Goal: Check status

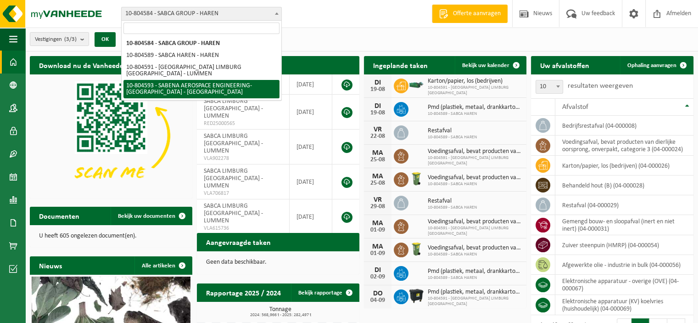
select select "34498"
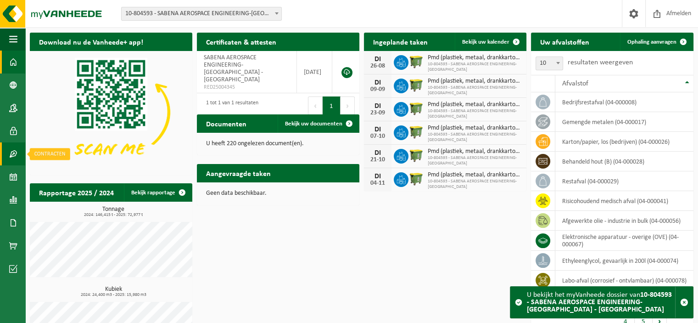
click at [19, 156] on link "Contracten" at bounding box center [12, 153] width 25 height 23
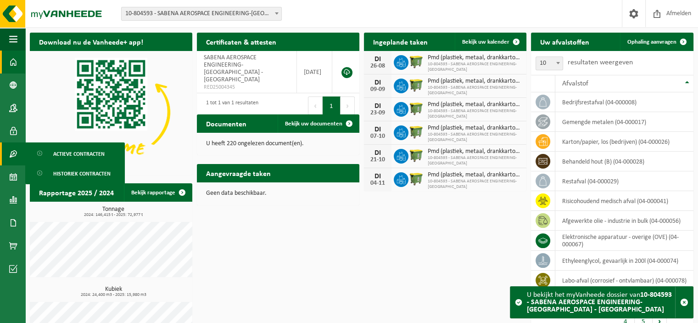
click at [83, 162] on ul "Actieve contracten Historiek contracten" at bounding box center [75, 163] width 100 height 42
click at [88, 155] on span "Actieve contracten" at bounding box center [78, 153] width 51 height 17
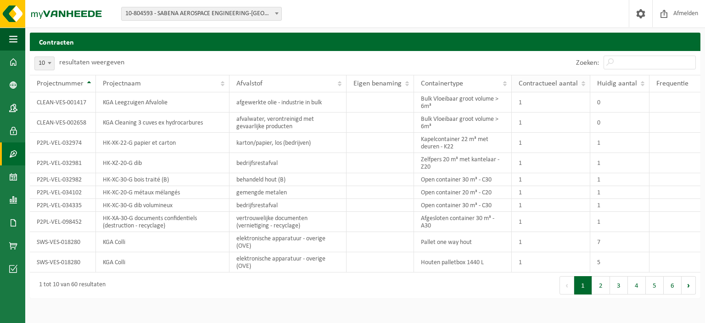
click at [572, 80] on span "Contractueel aantal" at bounding box center [547, 83] width 59 height 7
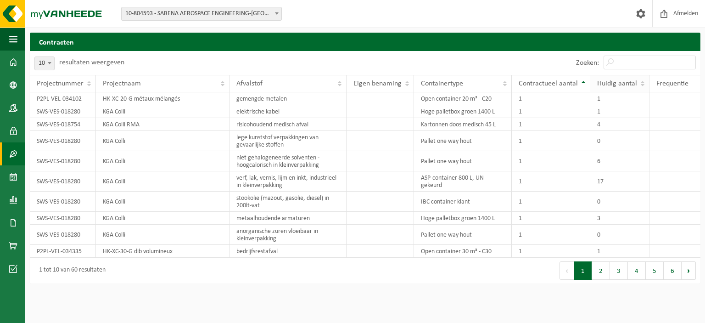
click at [633, 87] on span "Huidig aantal" at bounding box center [617, 83] width 40 height 7
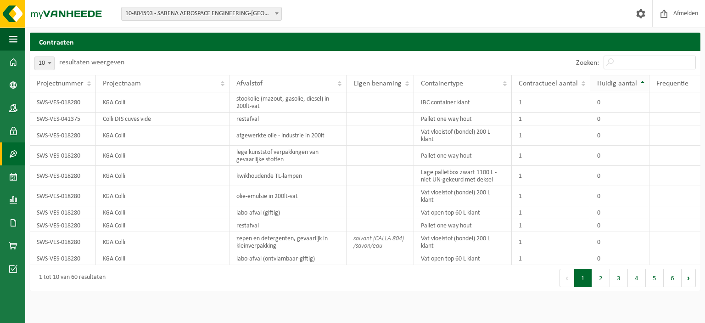
click at [634, 87] on span "Huidig aantal" at bounding box center [617, 83] width 40 height 7
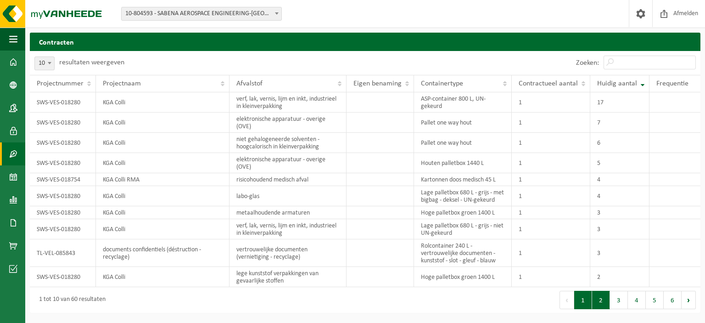
click at [605, 296] on button "2" at bounding box center [601, 299] width 18 height 18
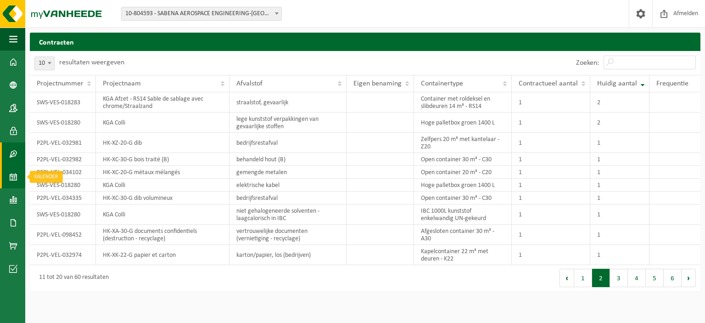
click at [20, 172] on link "Kalender" at bounding box center [12, 176] width 25 height 23
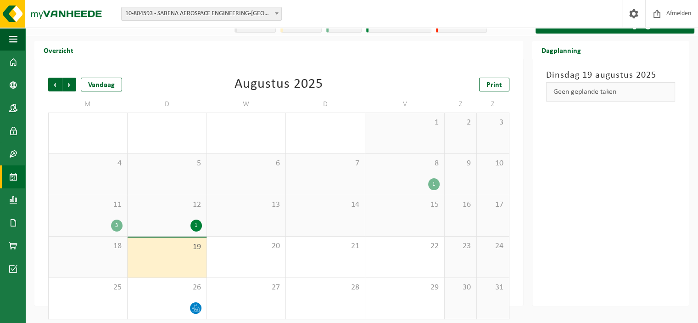
scroll to position [17, 0]
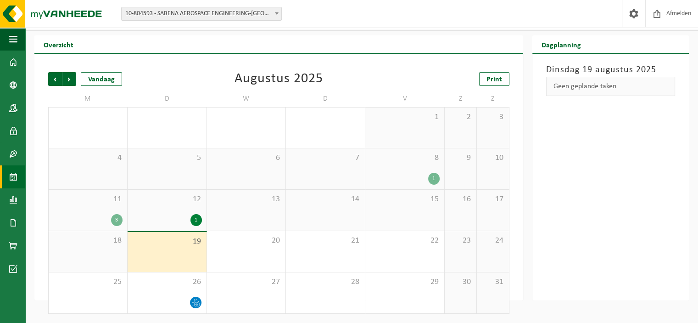
click at [180, 197] on span "12" at bounding box center [167, 199] width 70 height 10
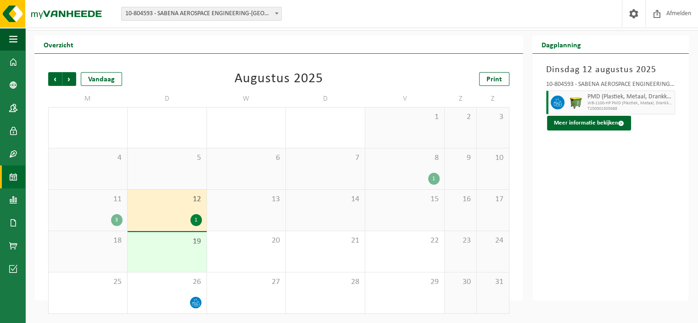
click at [119, 204] on div "11 3" at bounding box center [88, 209] width 78 height 41
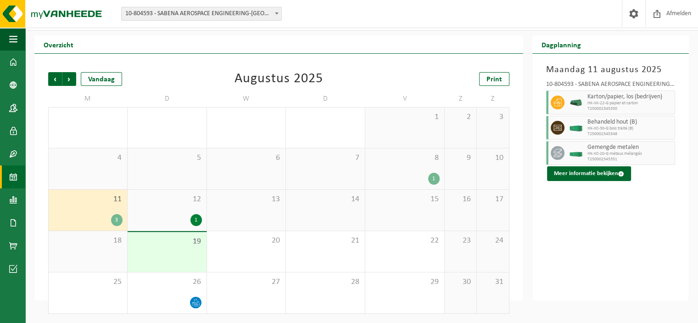
click at [399, 182] on div "1" at bounding box center [405, 178] width 70 height 12
